Goal: Transaction & Acquisition: Purchase product/service

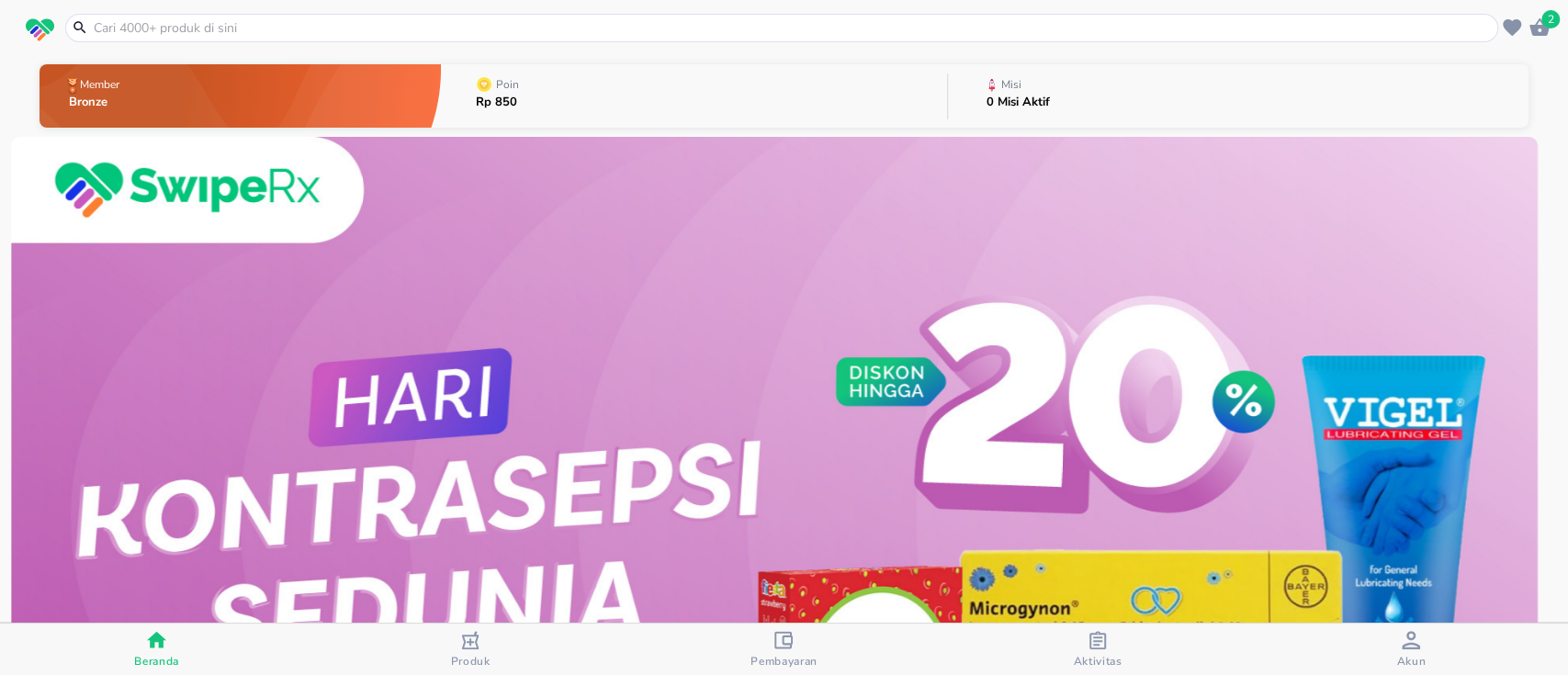
click at [1539, 36] on icon "button" at bounding box center [1540, 27] width 22 height 22
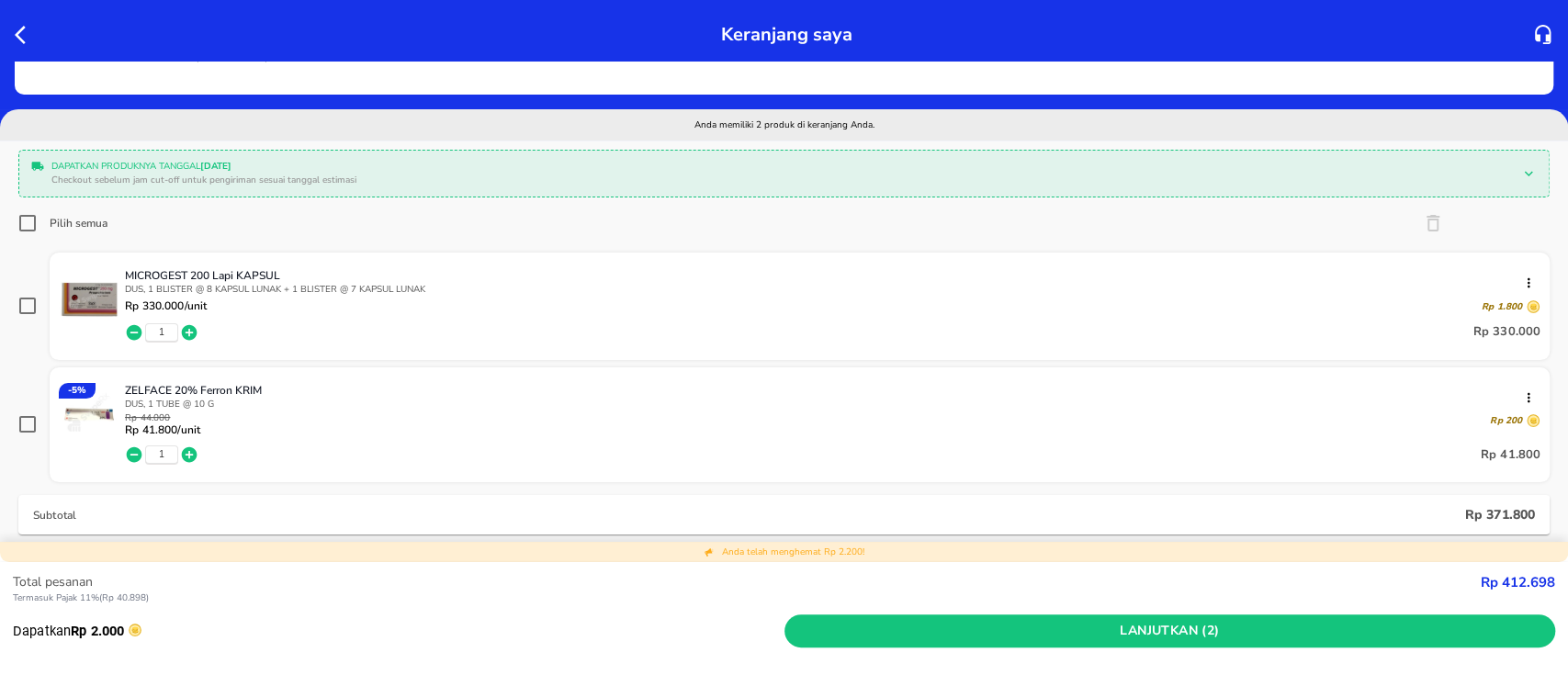
scroll to position [122, 0]
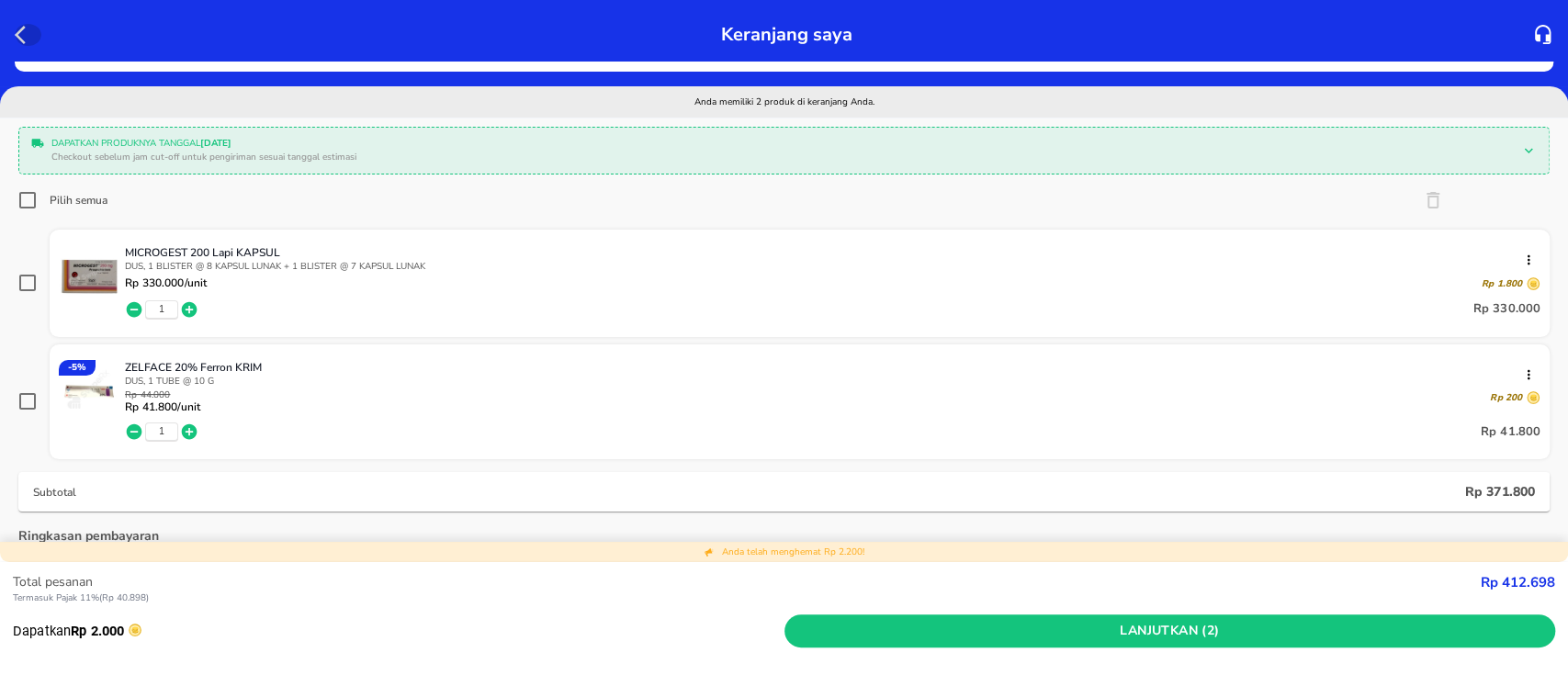
click at [18, 29] on icon "button" at bounding box center [25, 34] width 22 height 22
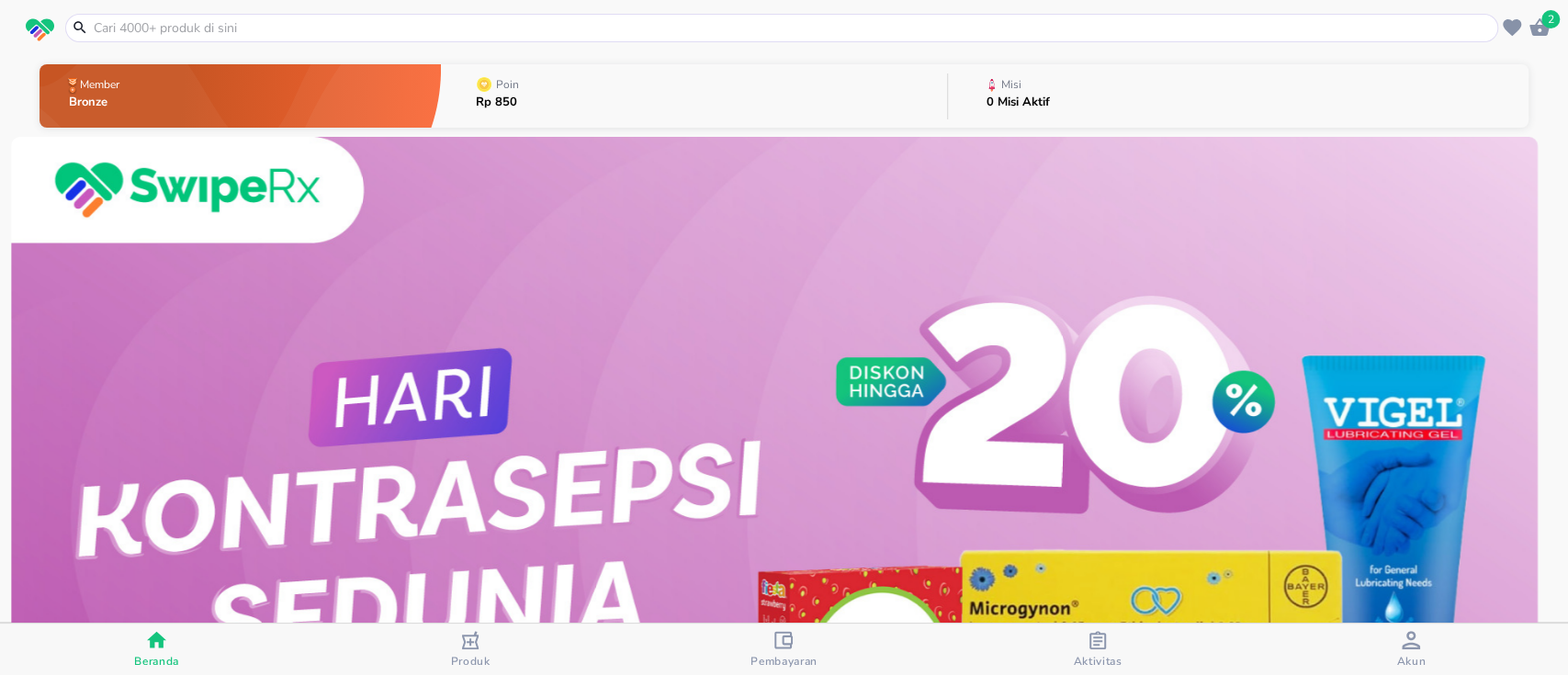
click at [260, 24] on input "text" at bounding box center [793, 28] width 1401 height 20
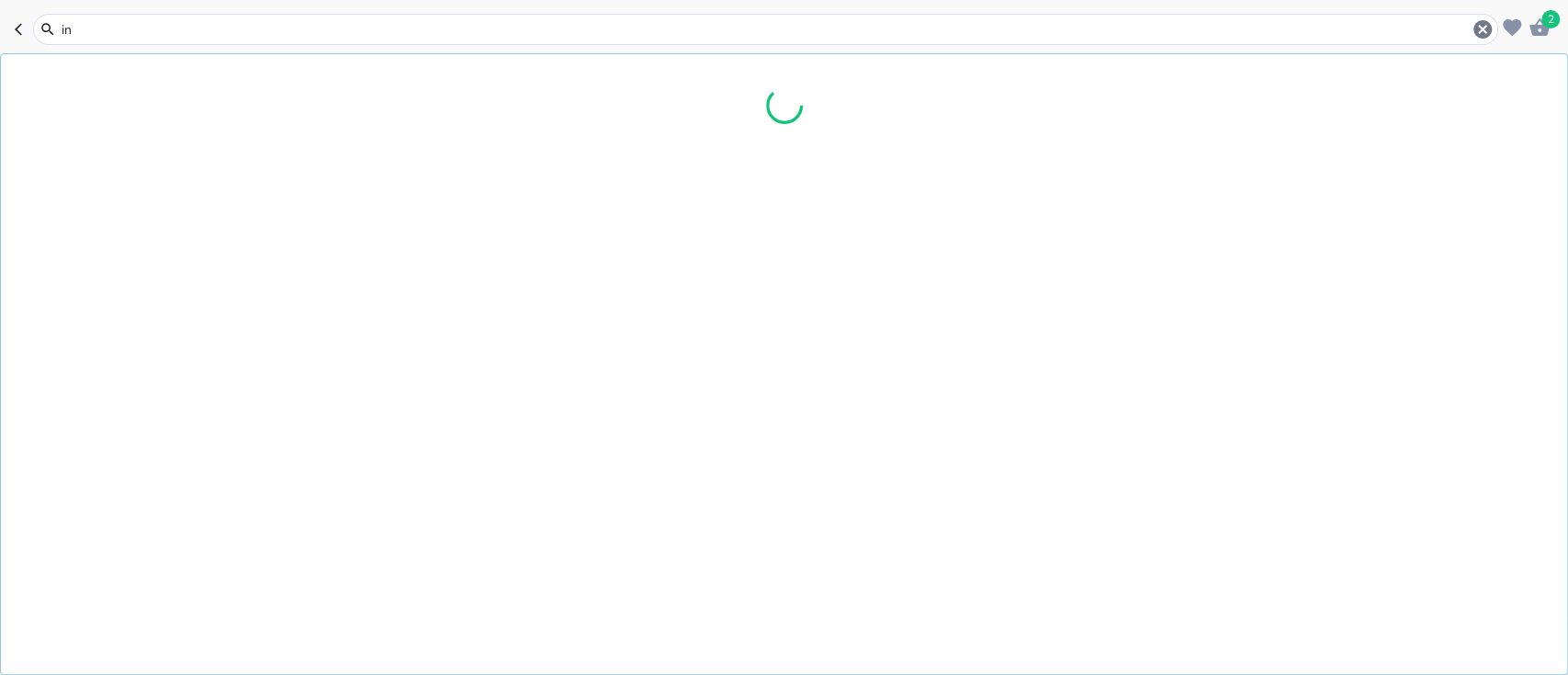
type input "i"
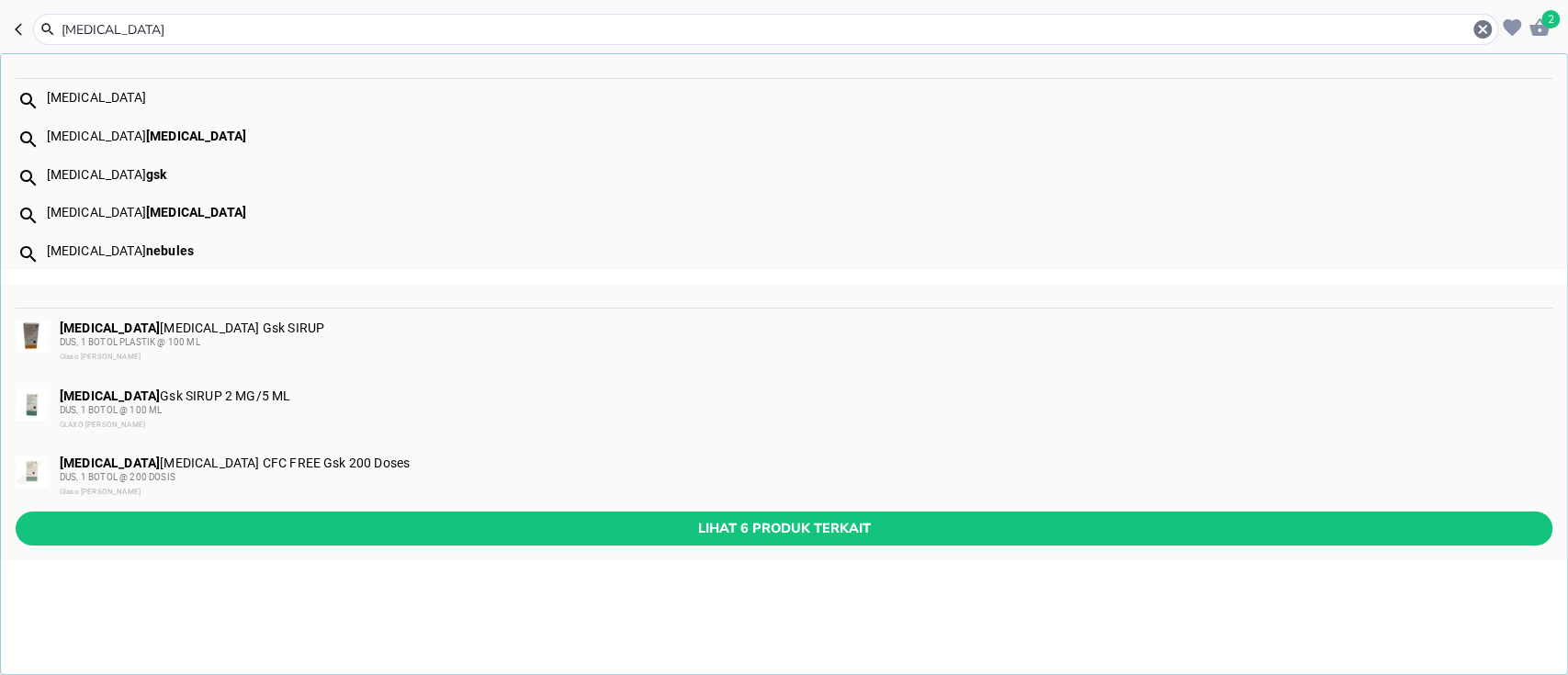
type input "ventolin"
click at [286, 466] on div "VENTOLIN INHALER CFC FREE Gsk 200 Doses DUS, 1 BOTOL @ 200 DOSIS Glaxo Smith Kl…" at bounding box center [805, 477] width 1491 height 44
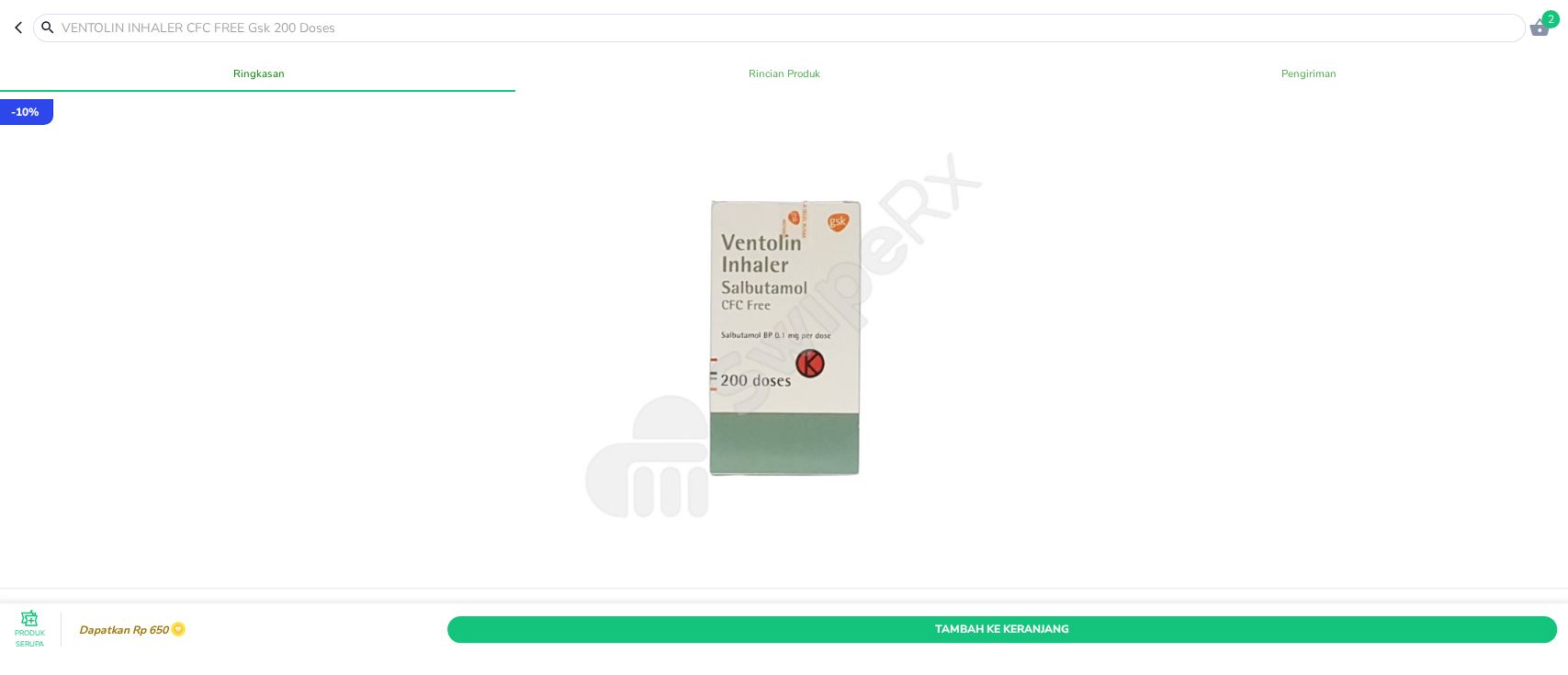
scroll to position [122, 0]
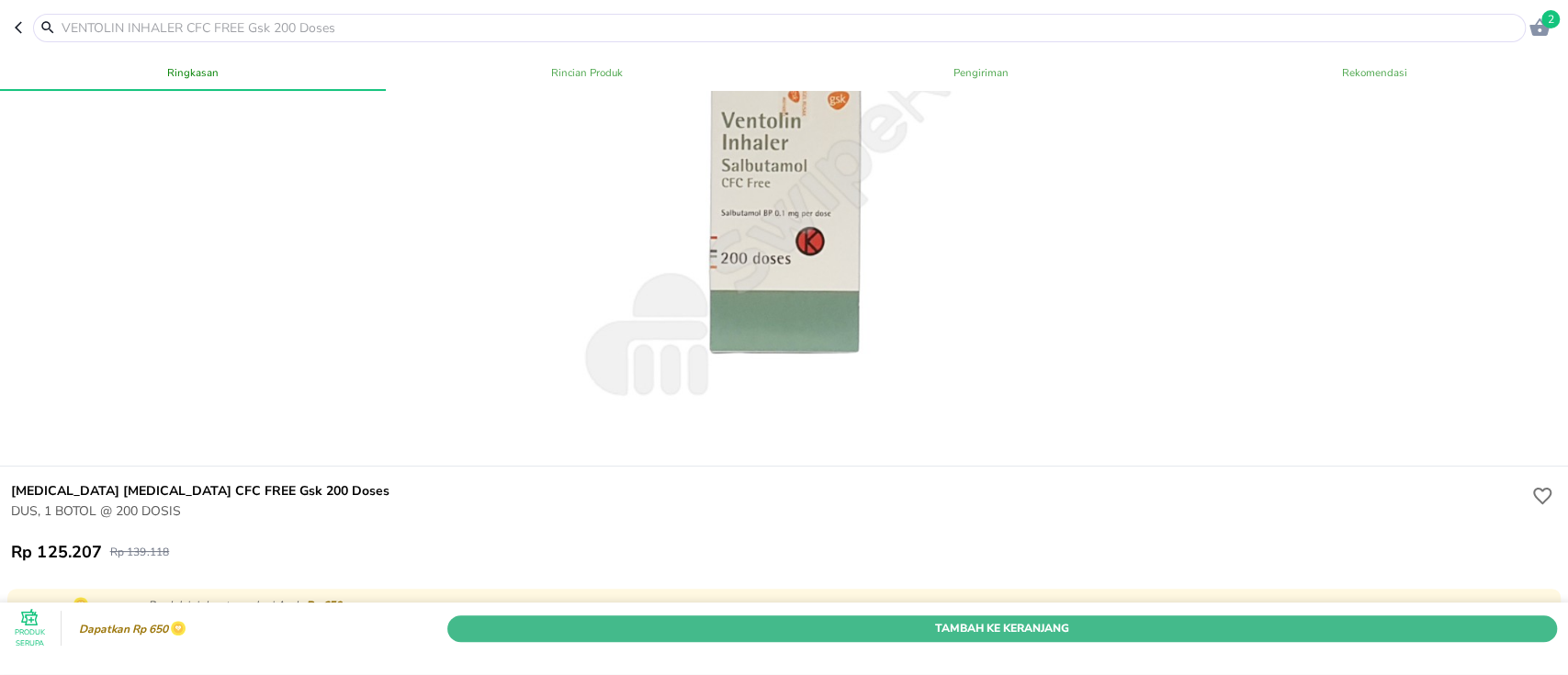
click at [818, 619] on span "Tambah Ke Keranjang" at bounding box center [1003, 629] width 1082 height 20
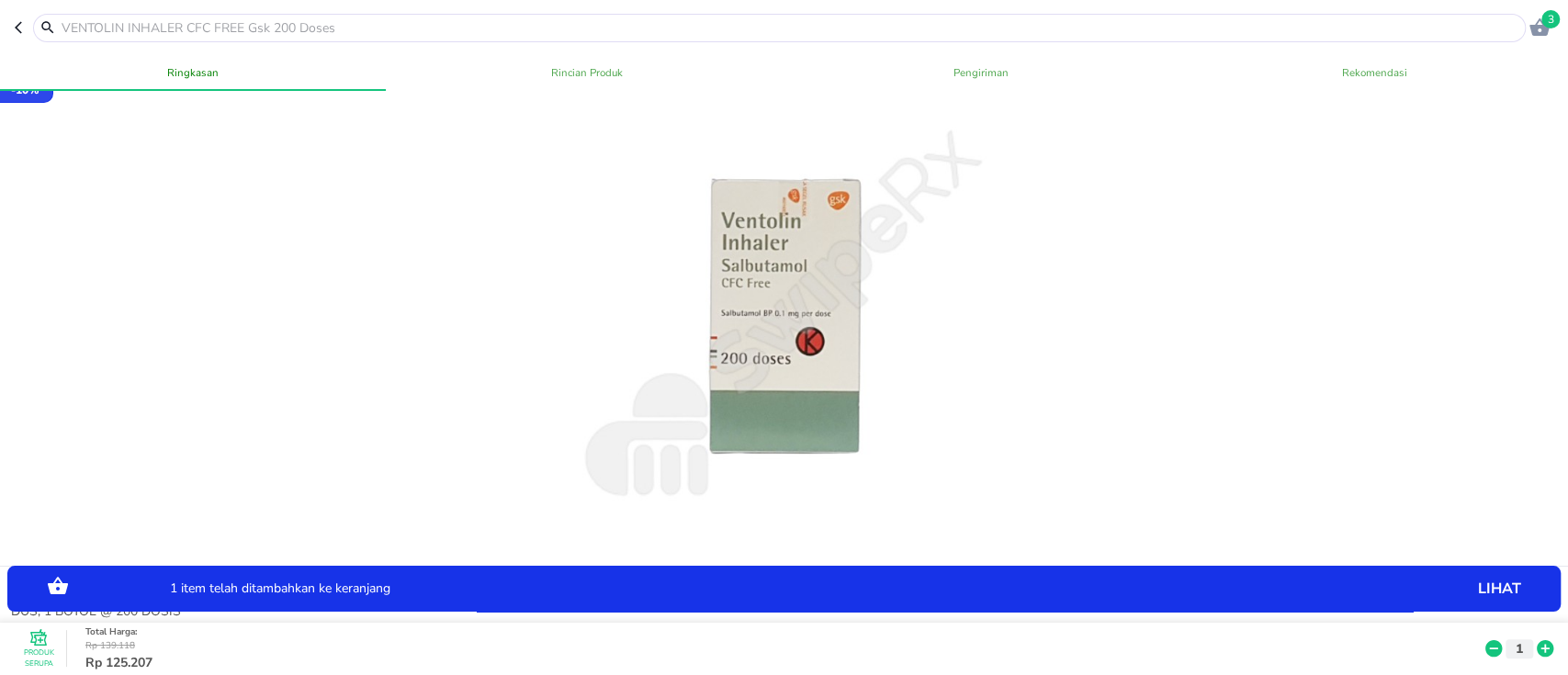
scroll to position [0, 0]
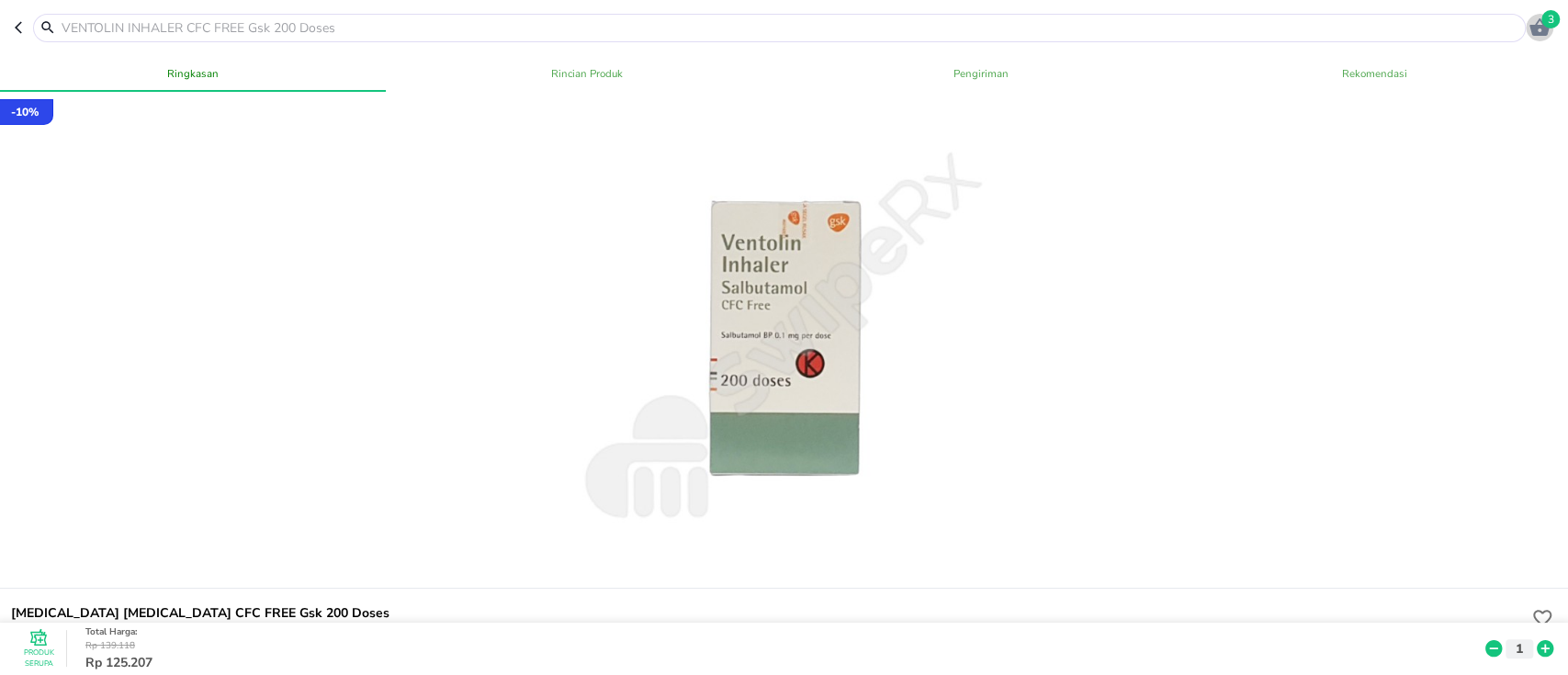
click at [1537, 25] on icon "button" at bounding box center [1540, 27] width 21 height 18
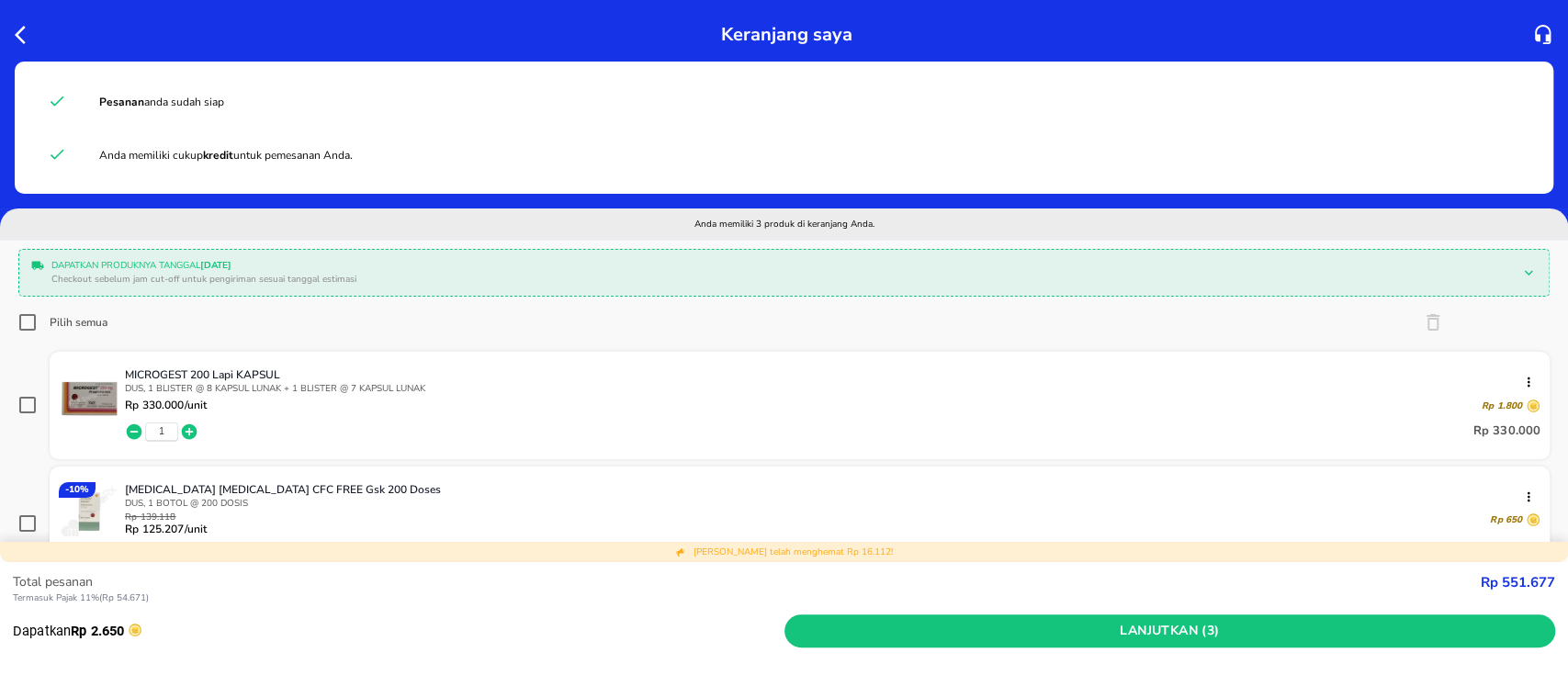
scroll to position [244, 0]
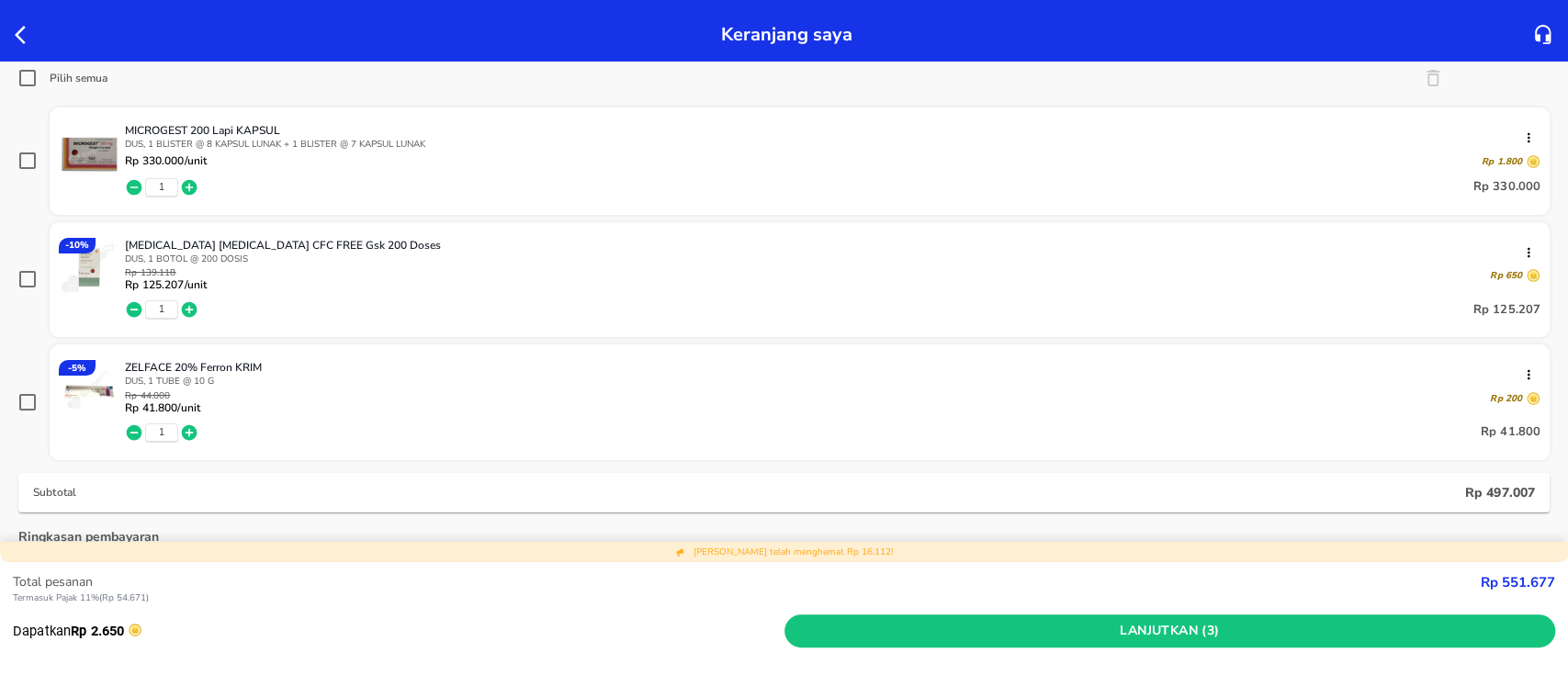
click at [123, 183] on div at bounding box center [91, 165] width 66 height 82
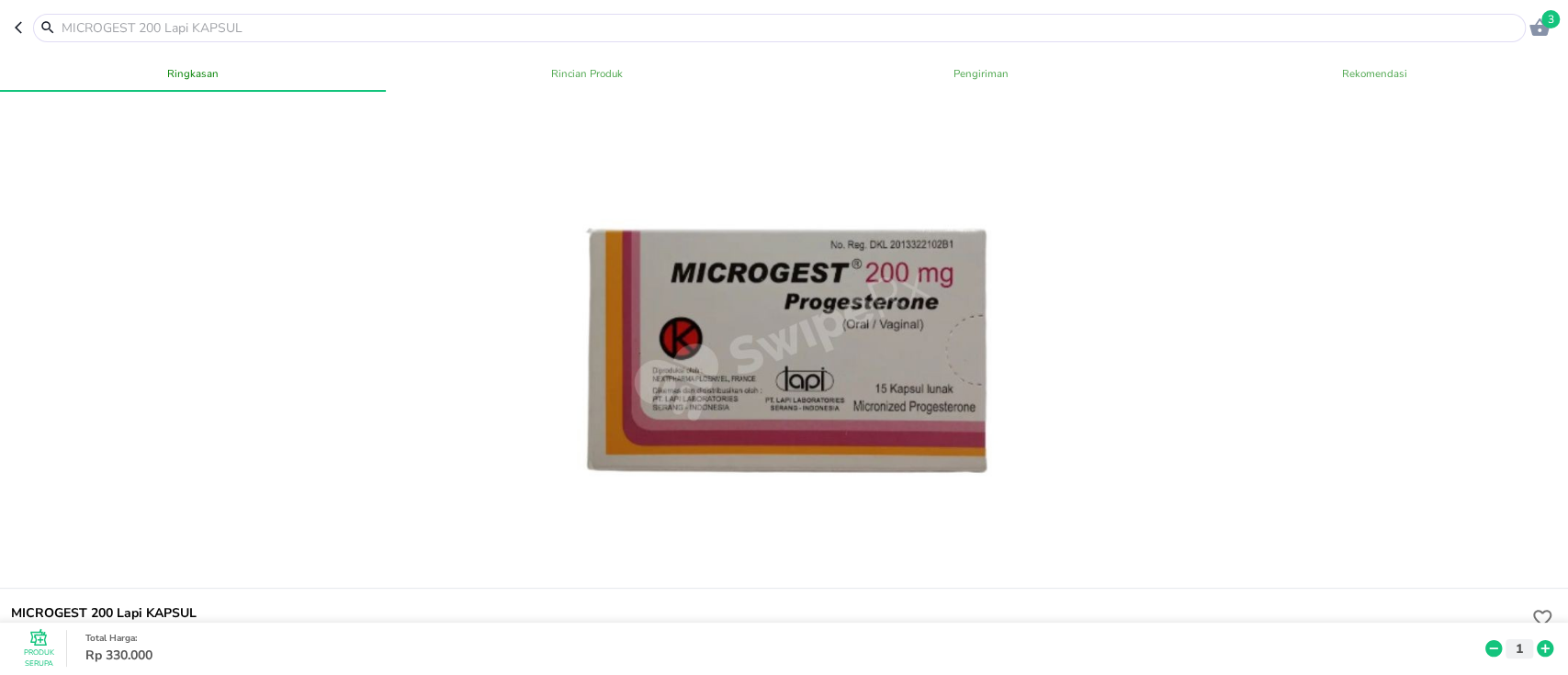
click at [22, 29] on icon "button" at bounding box center [22, 27] width 15 height 15
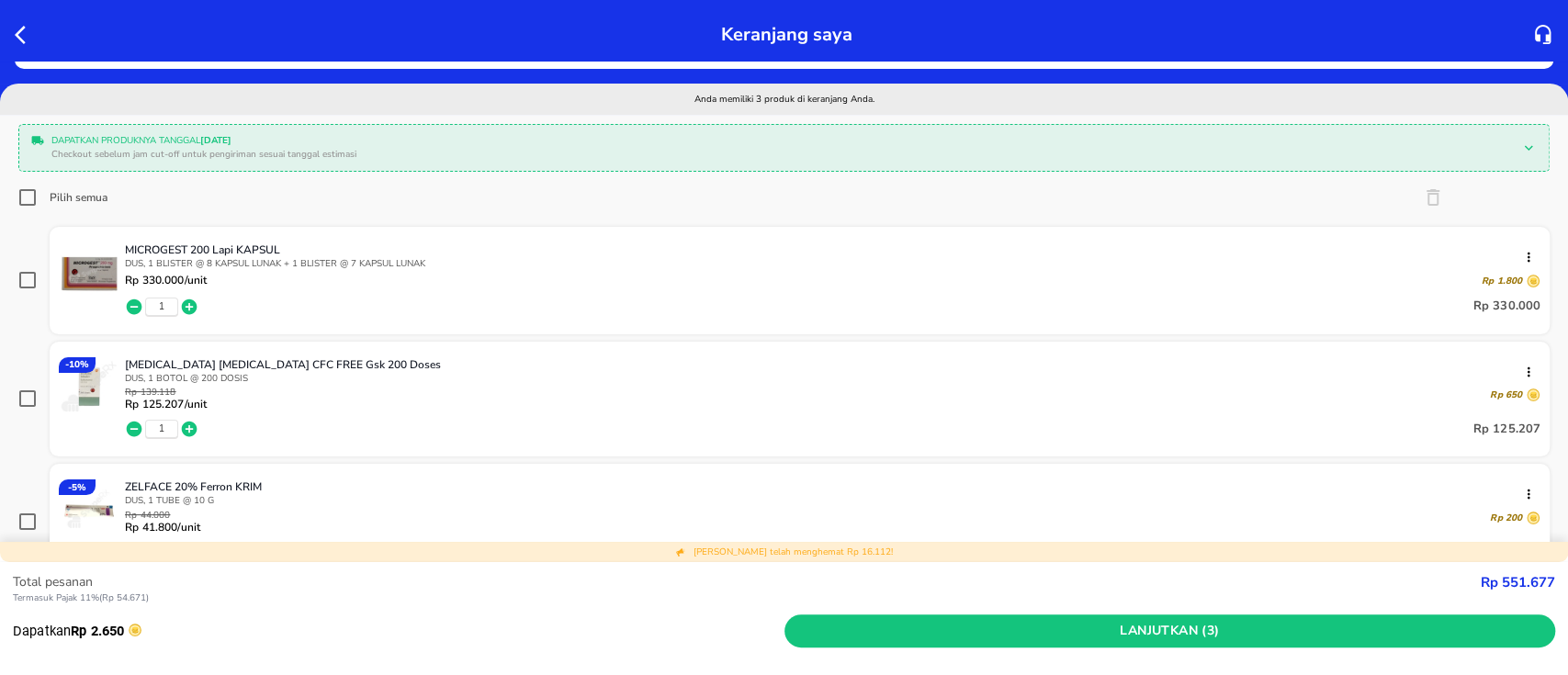
scroll to position [244, 0]
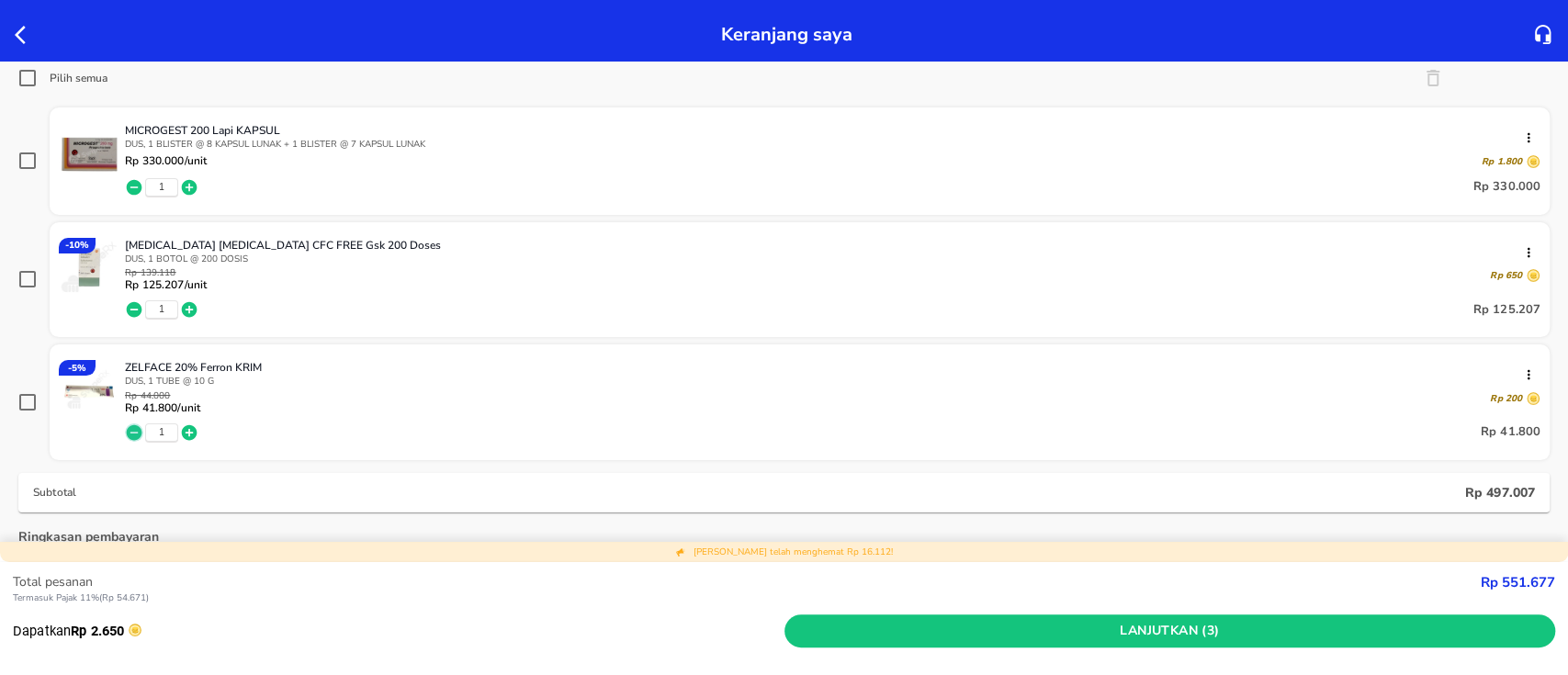
click at [128, 427] on icon "button" at bounding box center [134, 432] width 16 height 16
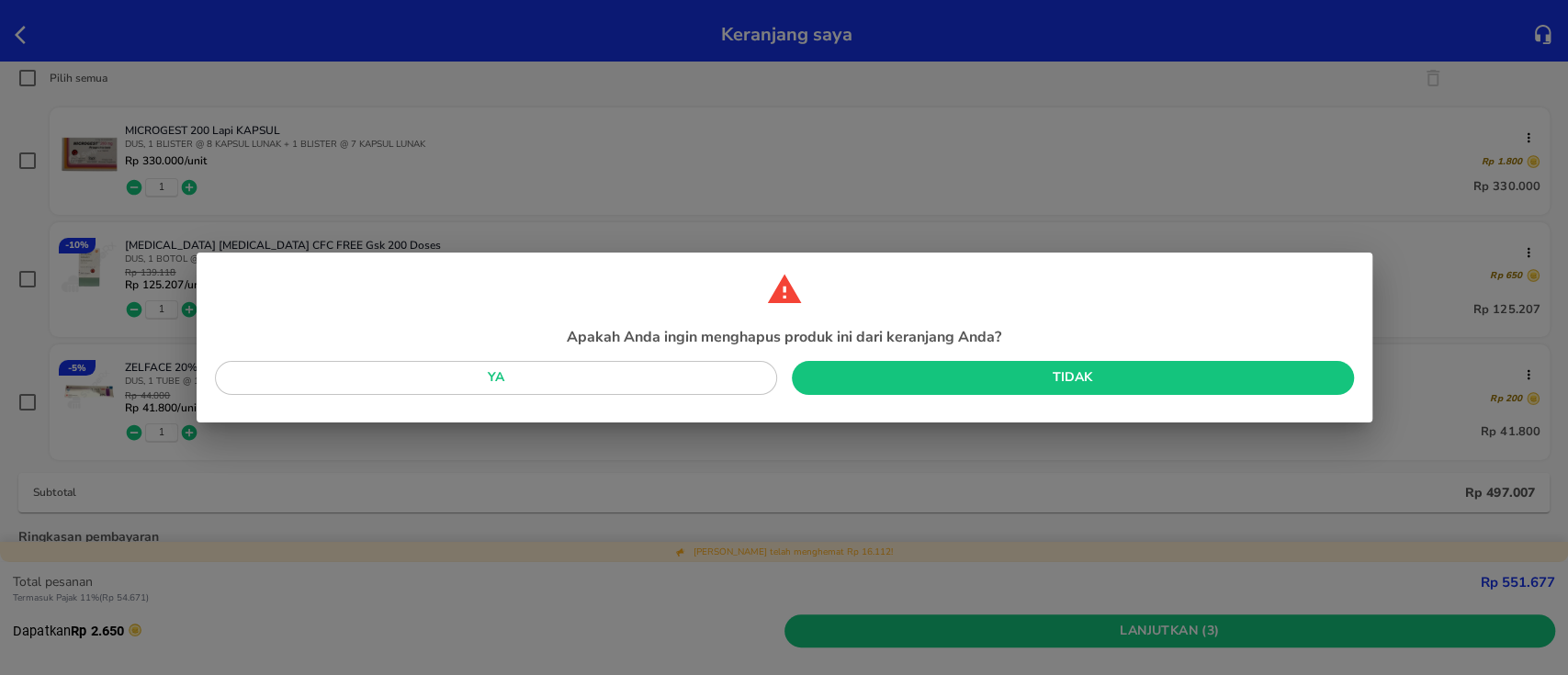
drag, startPoint x: 603, startPoint y: 381, endPoint x: 565, endPoint y: 383, distance: 38.1
click at [604, 381] on span "Ya" at bounding box center [496, 377] width 533 height 23
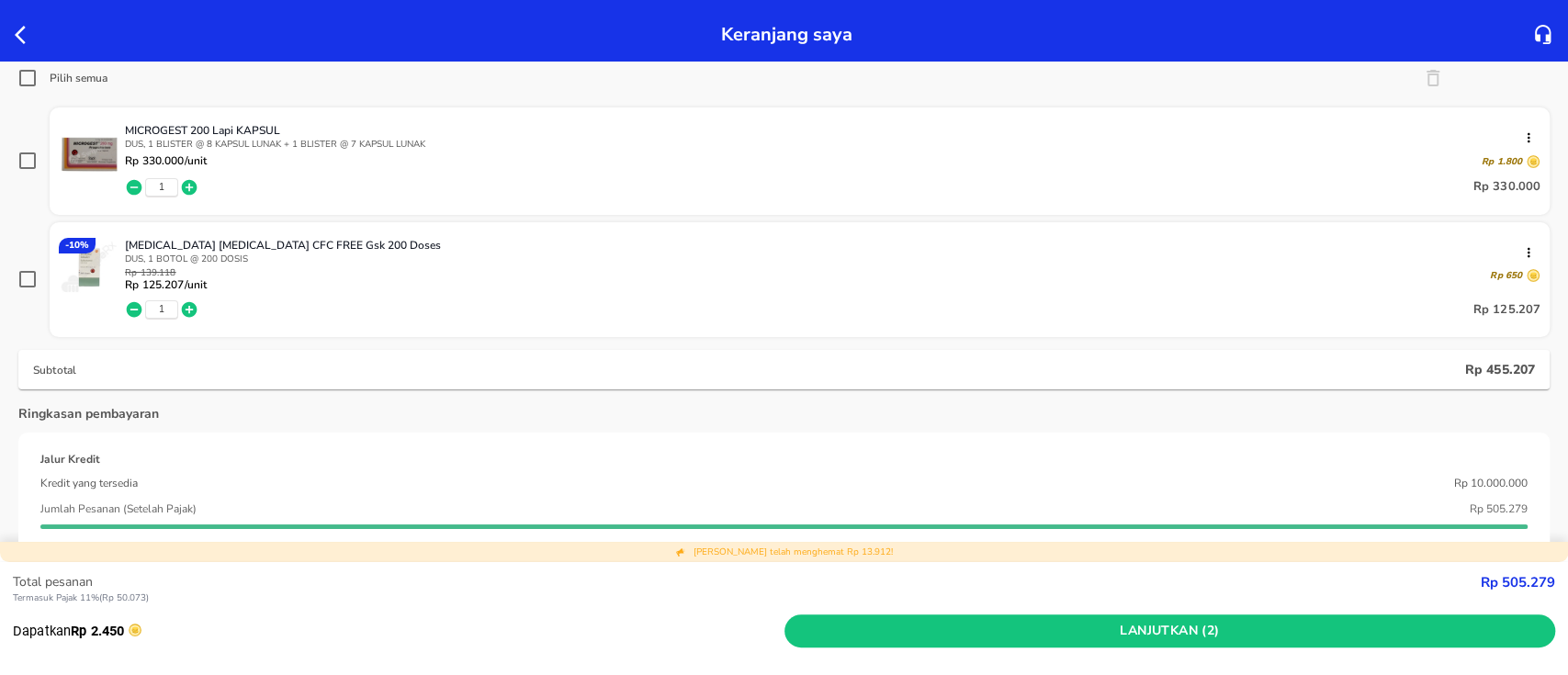
click at [128, 186] on icon "button" at bounding box center [134, 187] width 16 height 16
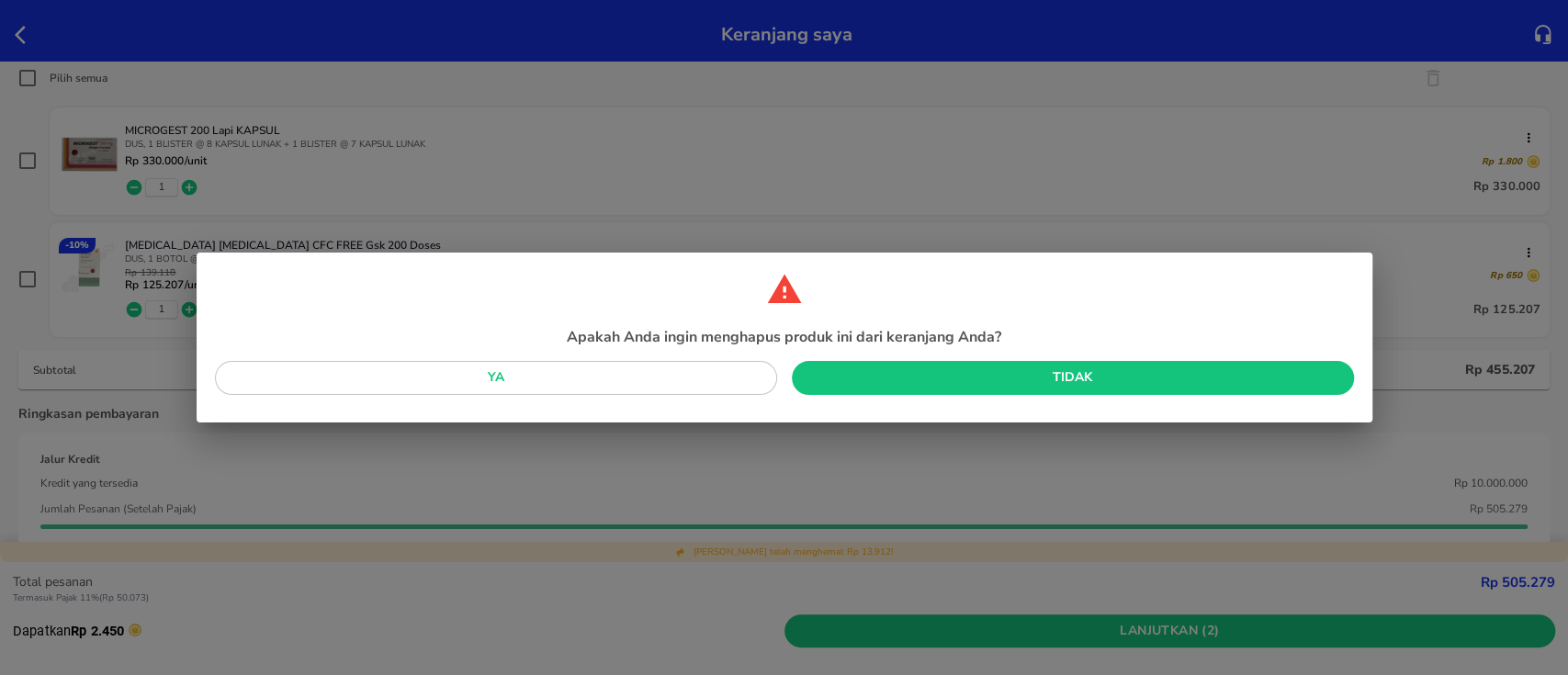
click at [128, 186] on div "Apakah Anda ingin menghapus produk ini dari keranjang Anda? Ya Tidak" at bounding box center [784, 337] width 1568 height 675
click at [423, 389] on button "Ya" at bounding box center [496, 377] width 563 height 34
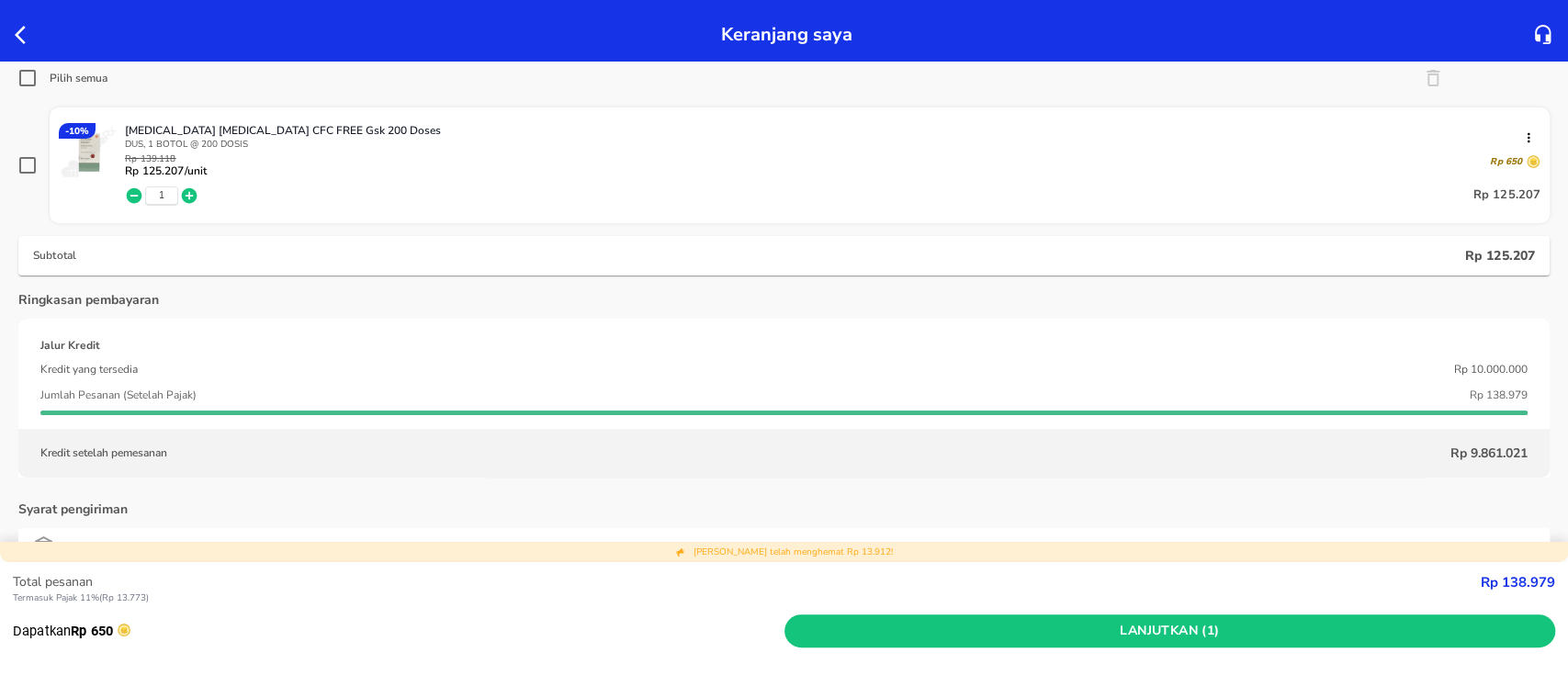
click at [22, 40] on icon "button" at bounding box center [20, 34] width 11 height 19
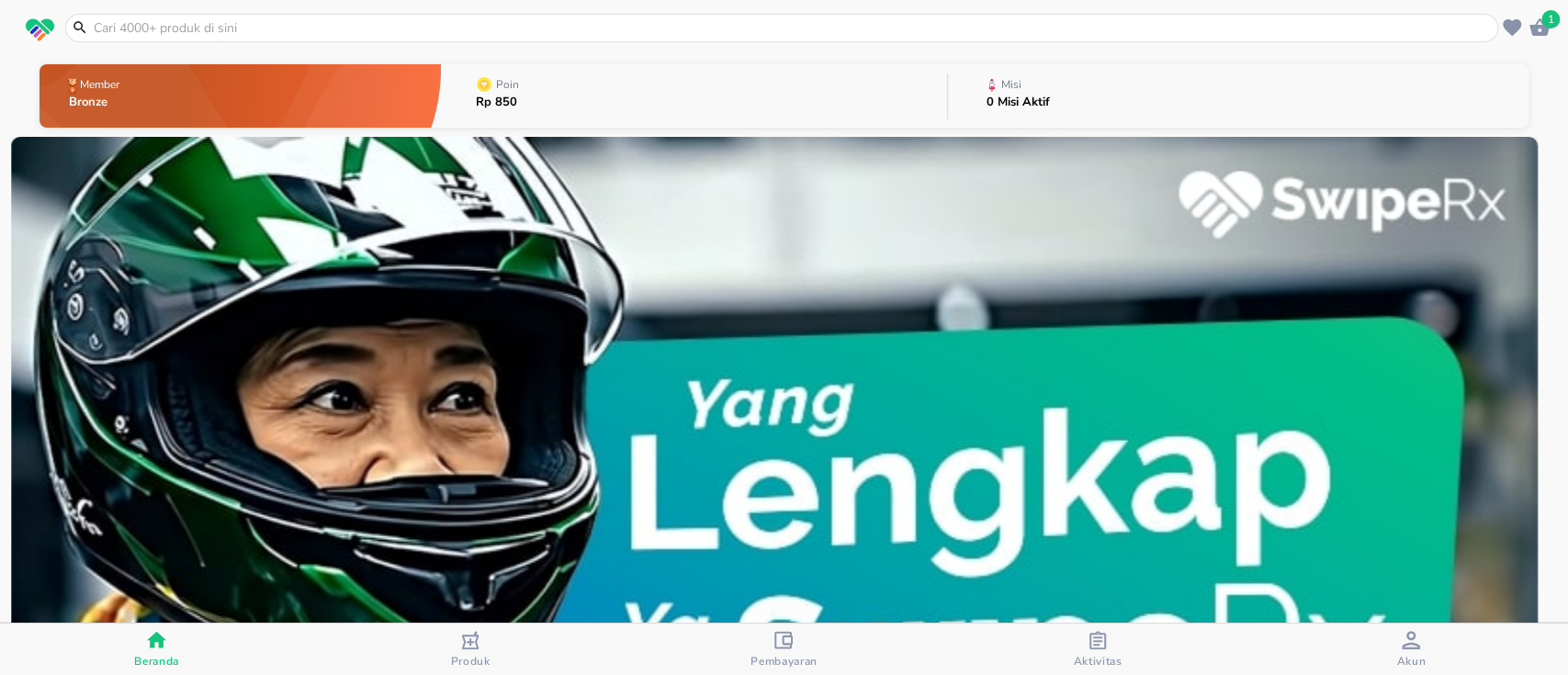
click at [1538, 36] on icon "button" at bounding box center [1540, 27] width 22 height 22
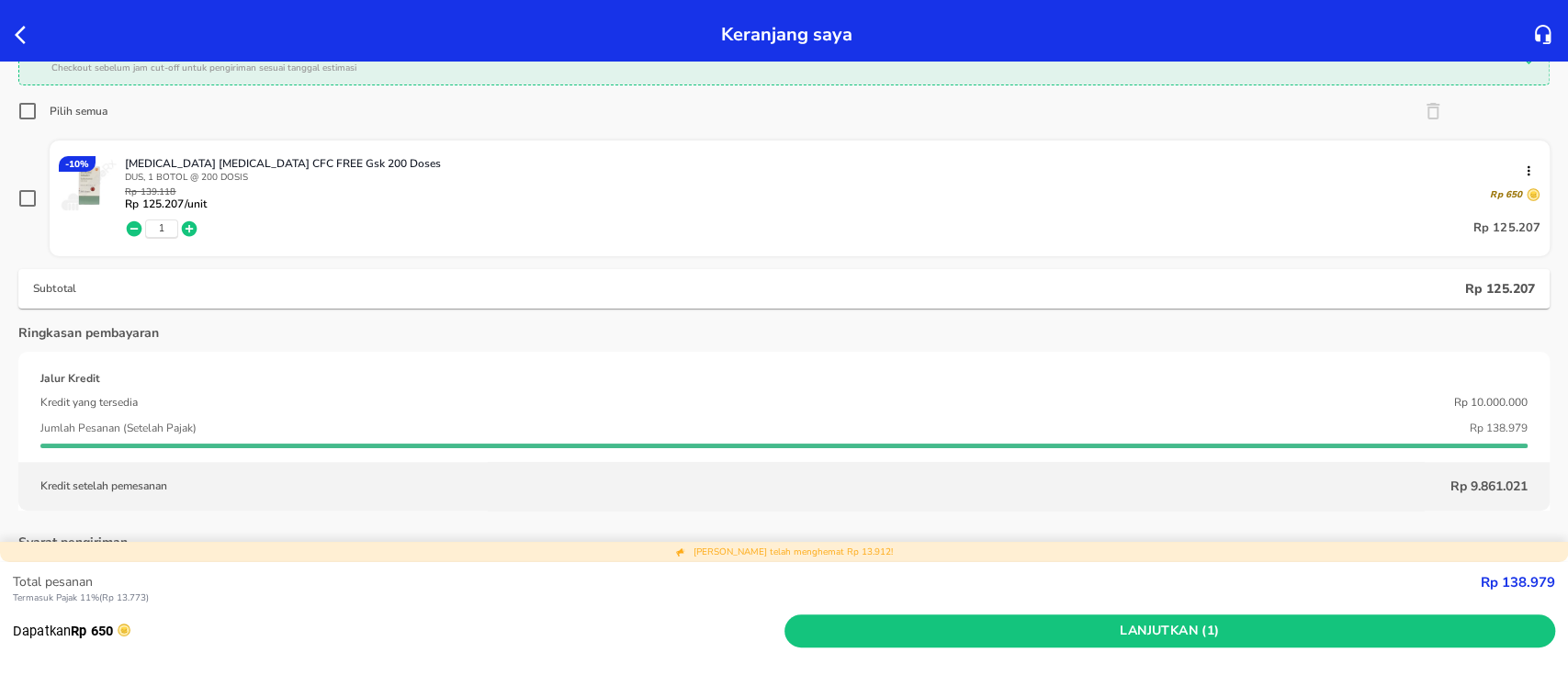
scroll to position [244, 0]
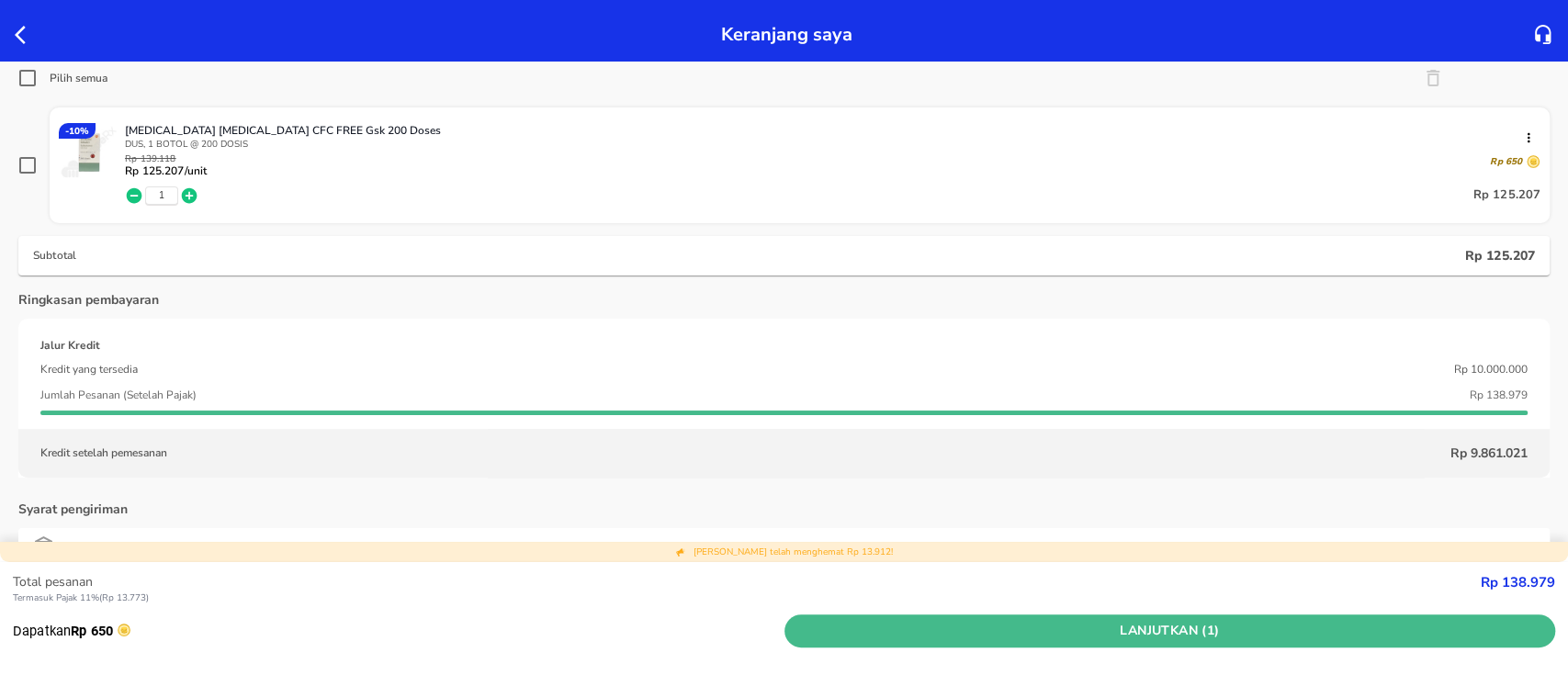
click at [1147, 626] on span "Lanjutkan (1)" at bounding box center [1170, 631] width 757 height 23
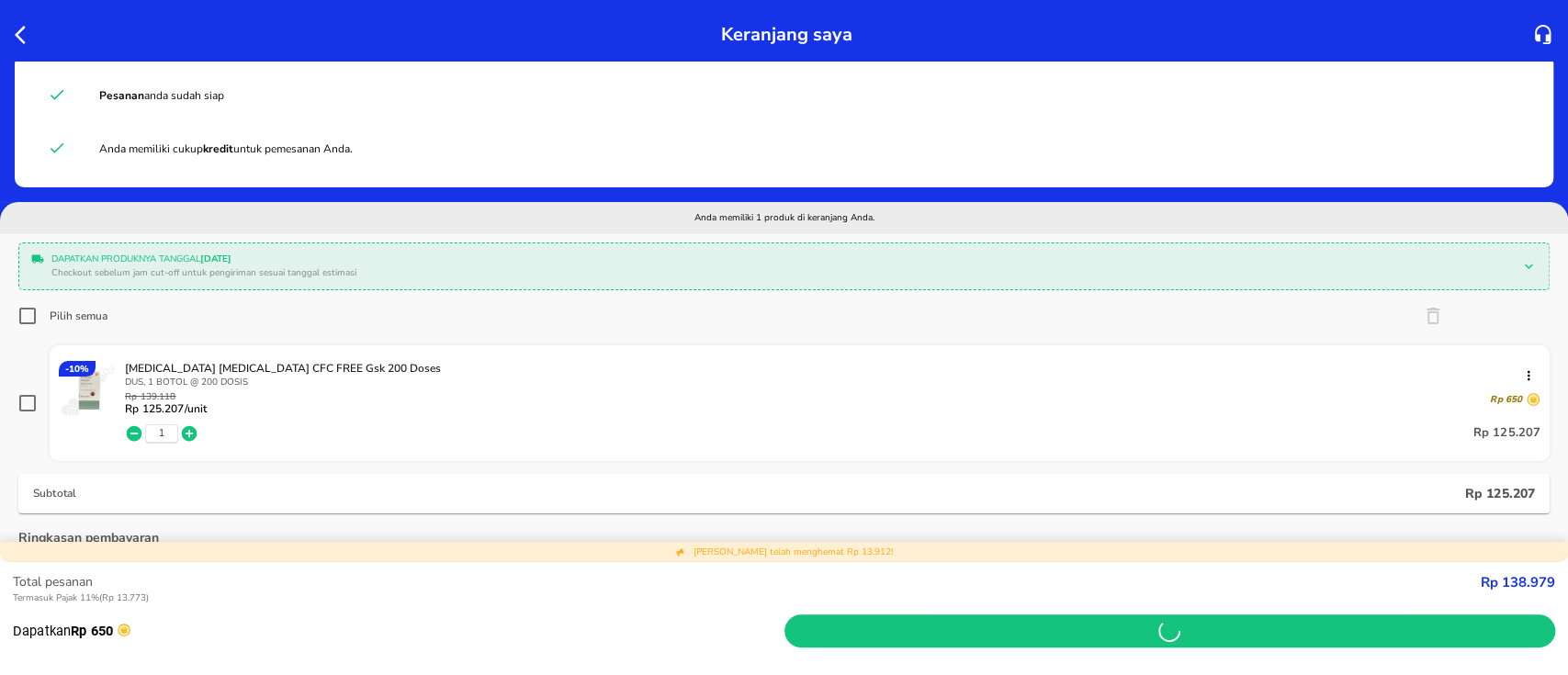
scroll to position [0, 0]
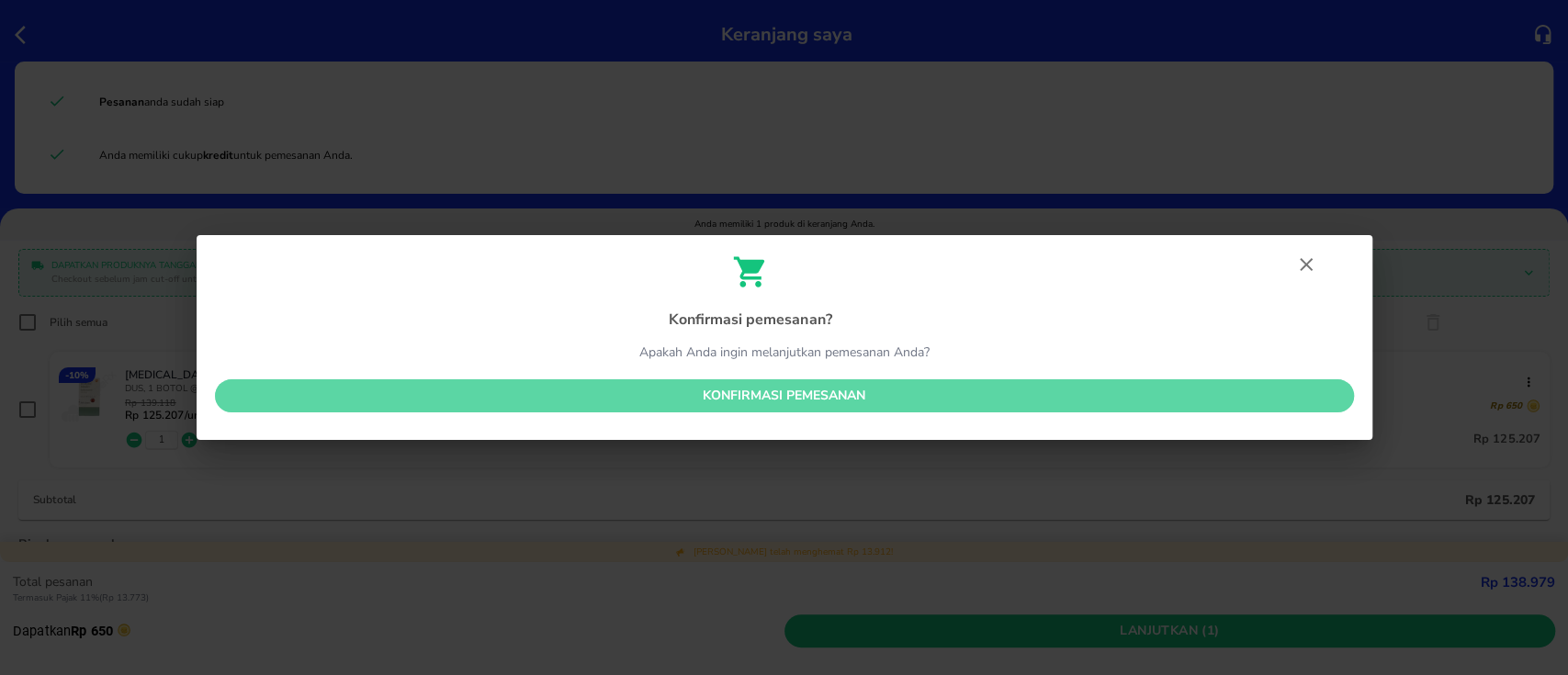
click at [892, 383] on button "Konfirmasi pemesanan" at bounding box center [784, 396] width 1139 height 34
